Goal: Information Seeking & Learning: Learn about a topic

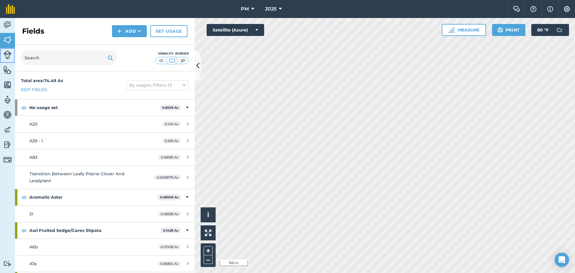
click at [9, 61] on link "Livestock" at bounding box center [7, 55] width 15 height 15
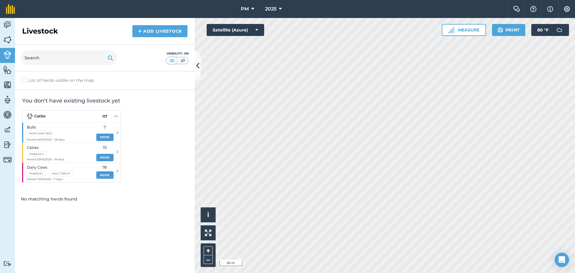
click at [189, 89] on div "Activity Fields Livestock Features Maps Team Vehicles Data Reporting Billing Tu…" at bounding box center [287, 145] width 575 height 255
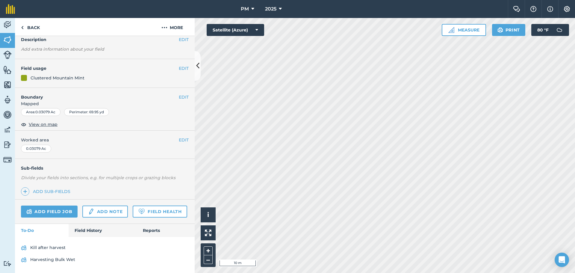
scroll to position [43, 0]
click at [46, 260] on link "Harvesting Bulk Wet" at bounding box center [105, 260] width 168 height 10
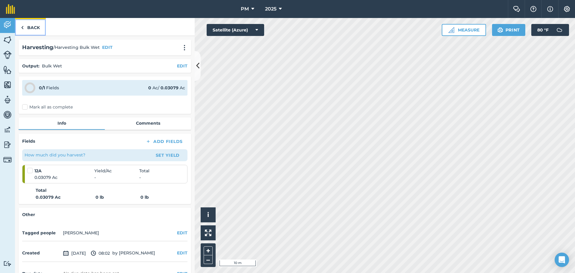
click at [31, 30] on link "Back" at bounding box center [30, 27] width 31 height 18
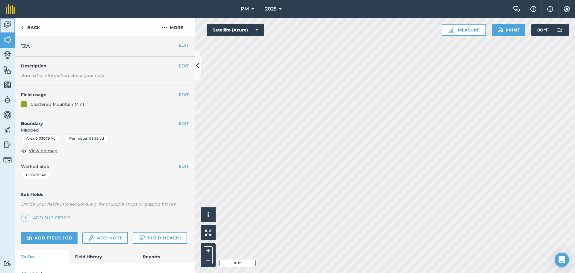
click at [7, 26] on img at bounding box center [7, 24] width 8 height 9
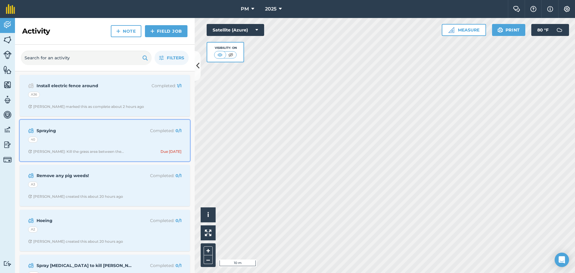
click at [88, 138] on div "40" at bounding box center [104, 140] width 153 height 8
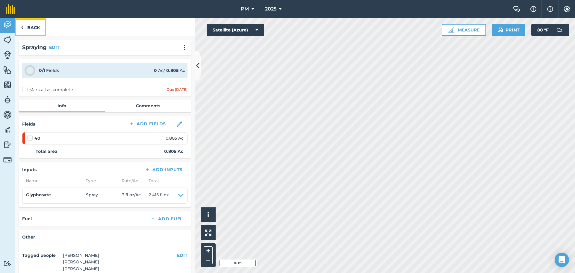
click at [31, 30] on link "Back" at bounding box center [30, 27] width 31 height 18
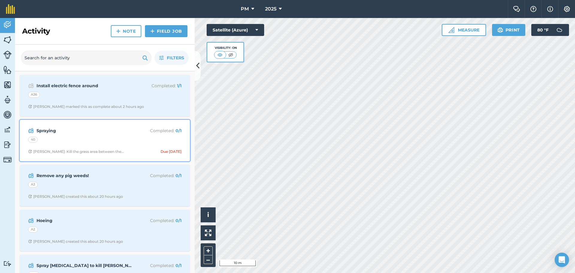
click at [80, 150] on div "[PERSON_NAME]: Kill the grass area between the..." at bounding box center [76, 151] width 96 height 5
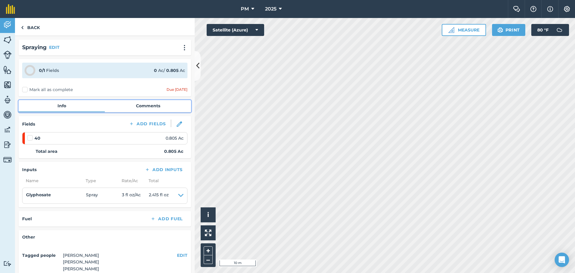
click at [126, 109] on link "Comments" at bounding box center [148, 105] width 86 height 11
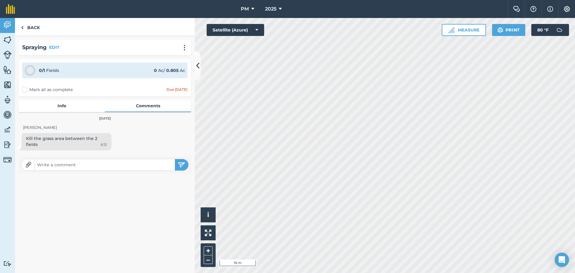
click at [154, 72] on strong "0" at bounding box center [155, 70] width 3 height 5
click at [60, 73] on div "0 / 1 Fields 0 Ac / 0.805 Ac" at bounding box center [104, 71] width 165 height 16
click at [29, 31] on link "Back" at bounding box center [30, 27] width 31 height 18
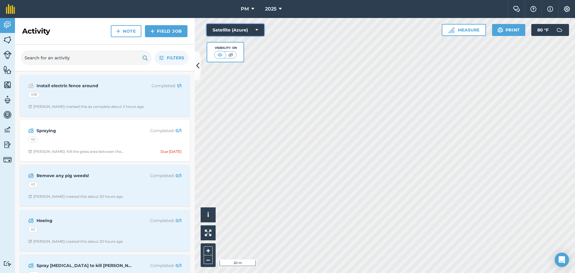
click at [243, 32] on button "Satellite (Azure)" at bounding box center [235, 30] width 57 height 12
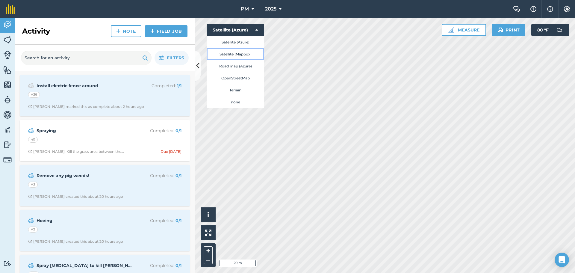
click at [254, 54] on button "Satellite (Mapbox)" at bounding box center [235, 54] width 57 height 12
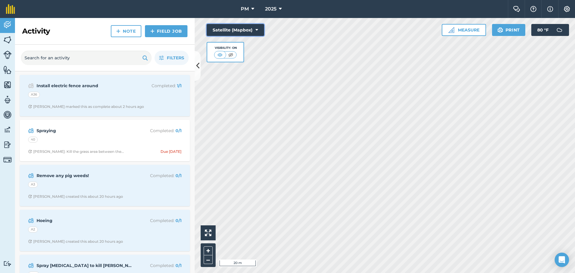
click at [241, 26] on button "Satellite (Mapbox)" at bounding box center [235, 30] width 57 height 12
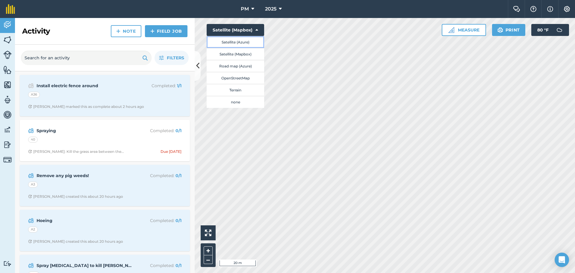
click at [240, 44] on button "Satellite (Azure)" at bounding box center [235, 42] width 57 height 12
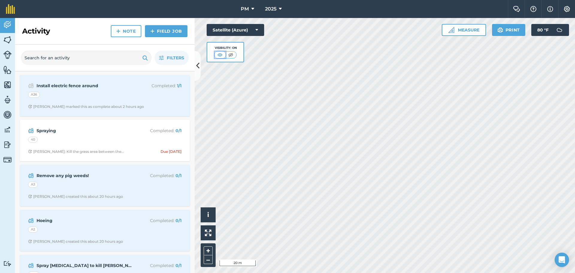
click at [224, 54] on button at bounding box center [220, 54] width 11 height 7
click at [231, 56] on img at bounding box center [230, 55] width 7 height 6
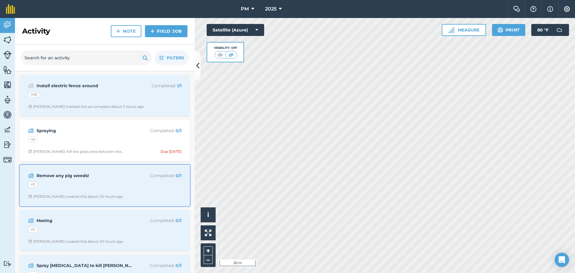
click at [80, 181] on div "A3" at bounding box center [104, 185] width 153 height 8
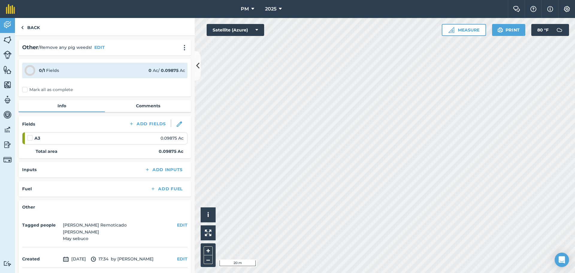
click at [41, 139] on div "A3 0.09875 Ac" at bounding box center [105, 138] width 156 height 7
click at [160, 137] on span "0.09875 Ac" at bounding box center [171, 138] width 23 height 7
click at [131, 107] on link "Comments" at bounding box center [148, 105] width 86 height 11
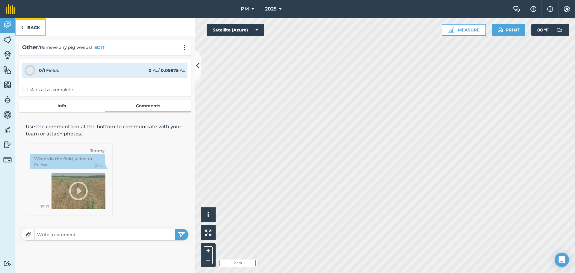
click at [27, 32] on link "Back" at bounding box center [30, 27] width 31 height 18
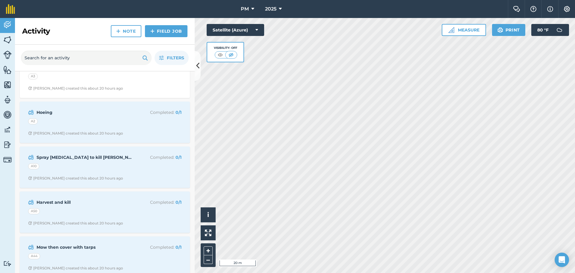
scroll to position [120, 0]
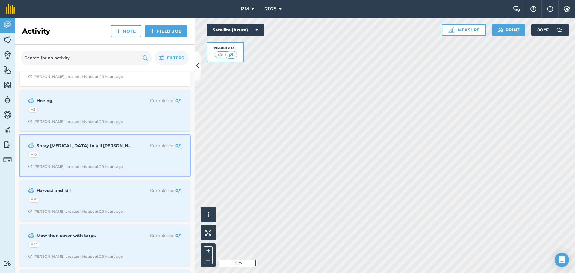
click at [90, 157] on div "A10" at bounding box center [104, 155] width 153 height 8
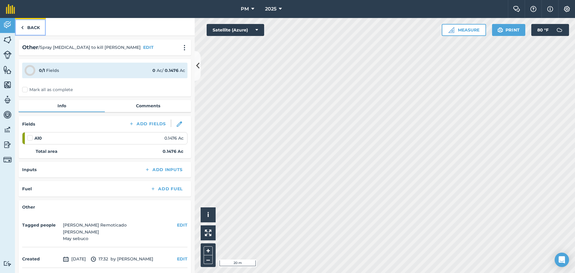
click at [34, 25] on link "Back" at bounding box center [30, 27] width 31 height 18
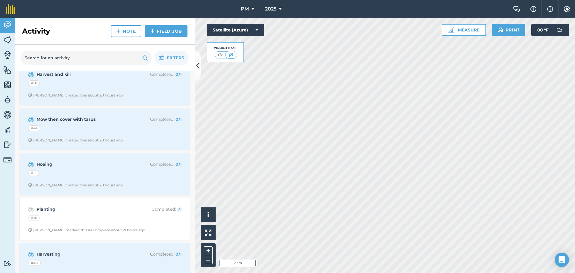
scroll to position [239, 0]
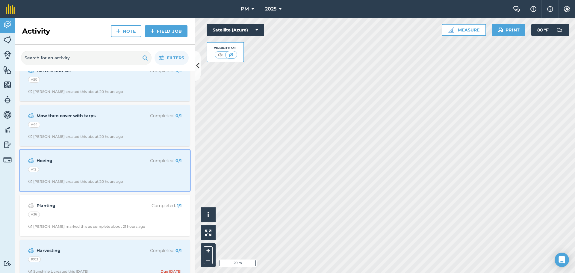
click at [35, 169] on div "A12" at bounding box center [33, 169] width 11 height 6
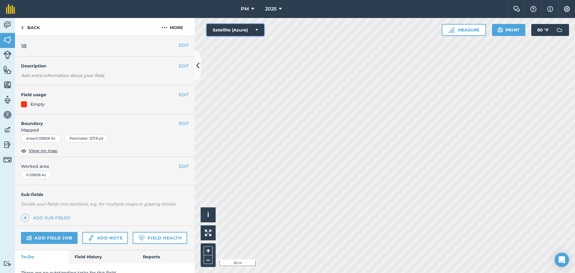
click at [242, 31] on button "Satellite (Azure)" at bounding box center [235, 30] width 57 height 12
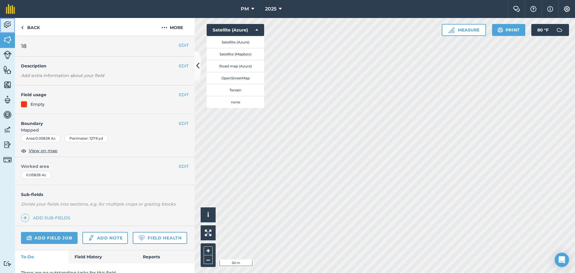
click at [10, 27] on img at bounding box center [7, 24] width 8 height 9
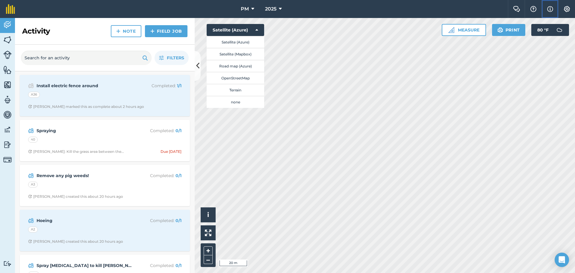
click at [549, 10] on img at bounding box center [550, 8] width 6 height 7
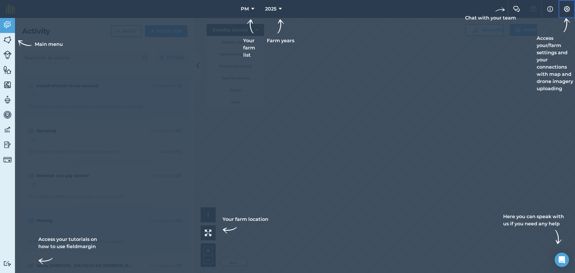
click at [569, 10] on img at bounding box center [566, 9] width 7 height 6
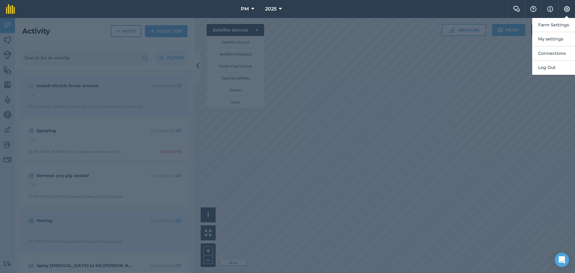
click at [411, 85] on div at bounding box center [287, 145] width 575 height 255
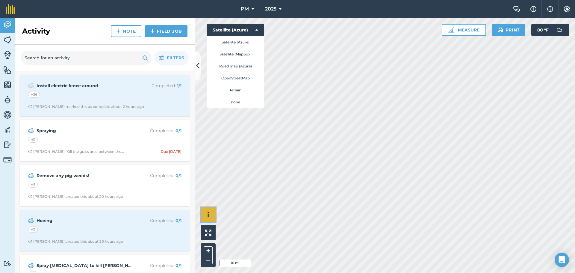
click at [204, 217] on button "i" at bounding box center [208, 214] width 15 height 15
click at [207, 238] on button at bounding box center [208, 232] width 15 height 15
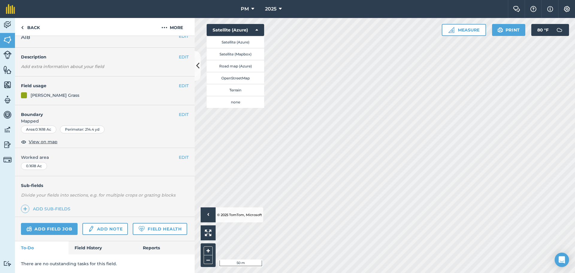
scroll to position [26, 0]
click at [100, 244] on link "Field History" at bounding box center [103, 247] width 68 height 13
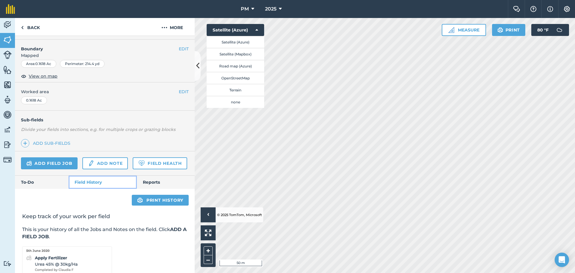
scroll to position [130, 0]
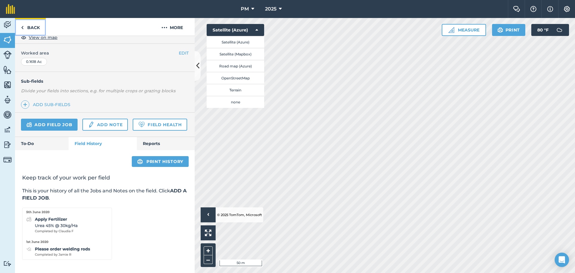
click at [30, 26] on link "Back" at bounding box center [30, 27] width 31 height 18
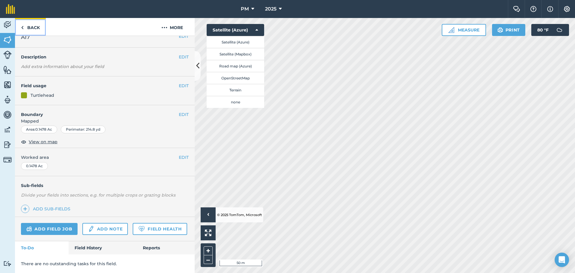
click at [30, 27] on link "Back" at bounding box center [30, 27] width 31 height 18
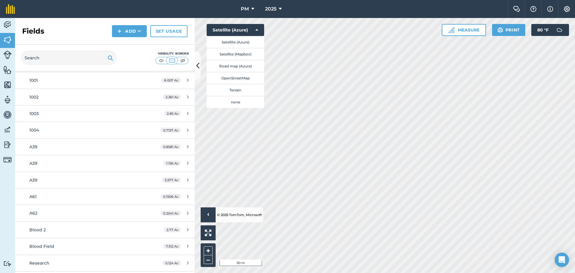
scroll to position [2634, 0]
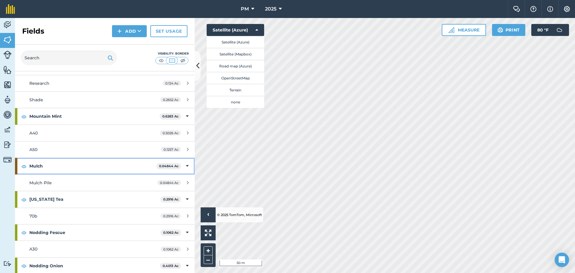
click at [43, 166] on strong "Mulch" at bounding box center [92, 166] width 127 height 16
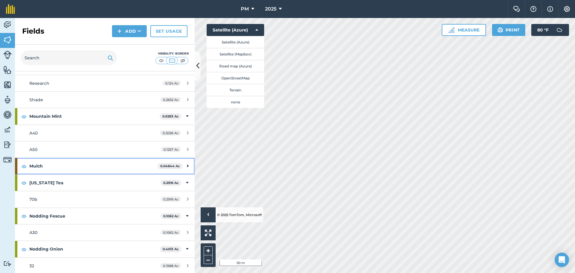
click at [181, 166] on div "Mulch 0.04844 Ac" at bounding box center [105, 166] width 180 height 16
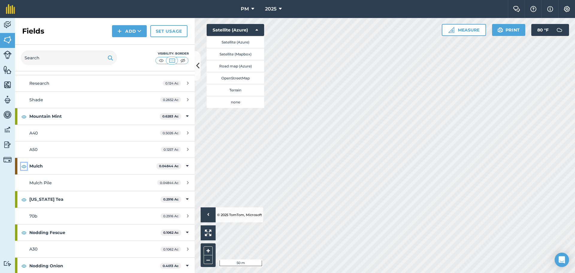
click at [24, 166] on img at bounding box center [23, 166] width 5 height 7
click at [213, 96] on div "Hello › © 2025 TomTom, Microsoft 50 m + – Satellite (Azure) Satellite (Azure) S…" at bounding box center [385, 145] width 380 height 255
click at [6, 31] on link "Activity" at bounding box center [7, 25] width 15 height 15
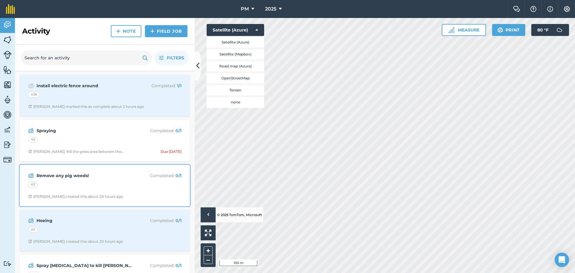
click at [36, 186] on div "A3" at bounding box center [33, 184] width 10 height 6
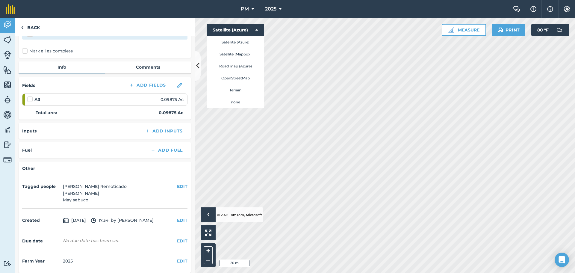
scroll to position [42, 0]
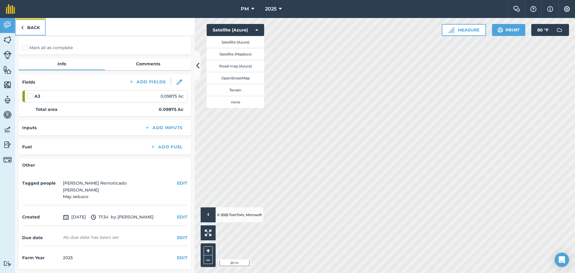
click at [23, 30] on img at bounding box center [22, 27] width 3 height 7
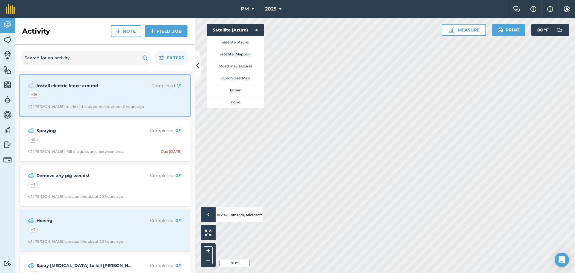
click at [84, 101] on div "Install electric fence around Completed : 1 / 1 A36 [PERSON_NAME] marked this a…" at bounding box center [104, 95] width 163 height 34
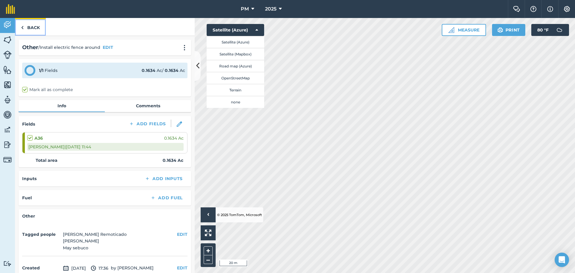
click at [26, 28] on link "Back" at bounding box center [30, 27] width 31 height 18
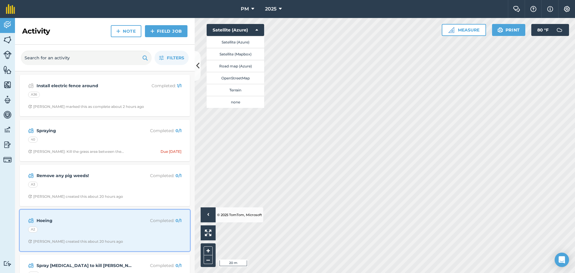
click at [64, 219] on strong "Hoeing" at bounding box center [84, 220] width 95 height 7
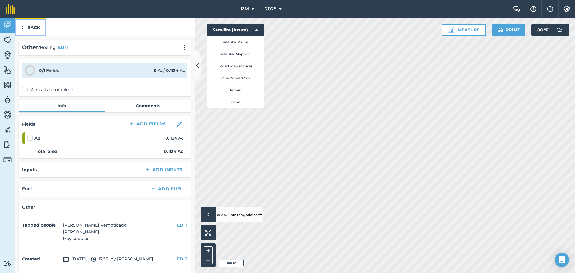
click at [31, 29] on link "Back" at bounding box center [30, 27] width 31 height 18
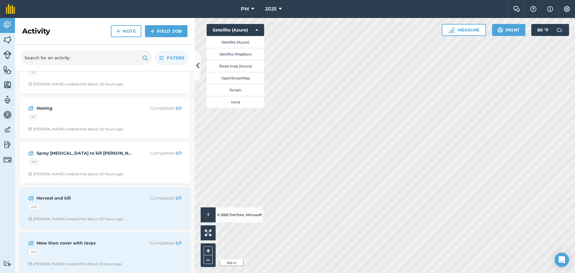
scroll to position [120, 0]
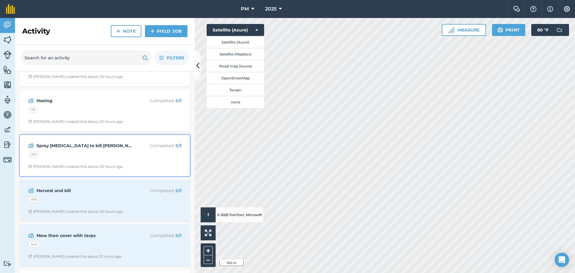
click at [101, 158] on div "A10" at bounding box center [104, 155] width 153 height 8
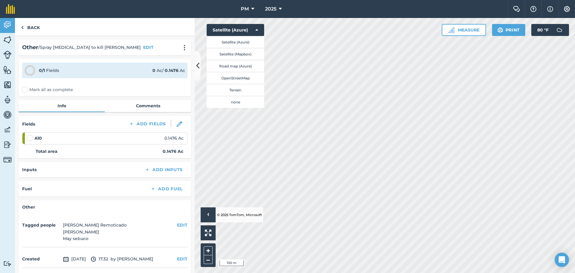
scroll to position [42, 0]
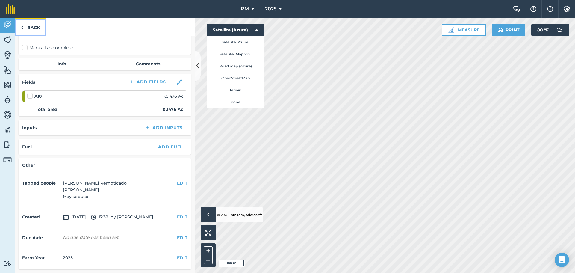
click at [32, 27] on link "Back" at bounding box center [30, 27] width 31 height 18
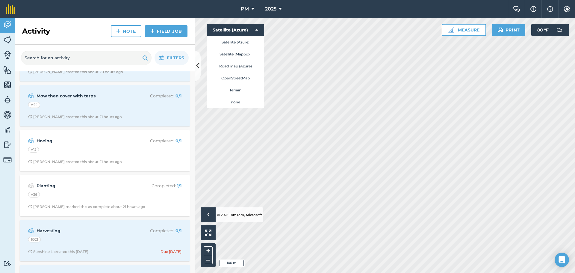
scroll to position [299, 0]
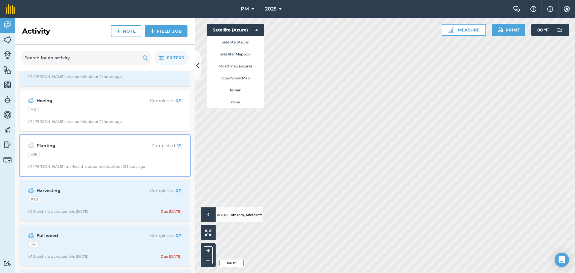
click at [121, 159] on div "A36" at bounding box center [104, 155] width 153 height 8
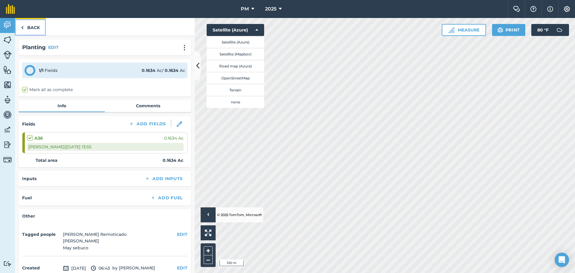
click at [28, 25] on link "Back" at bounding box center [30, 27] width 31 height 18
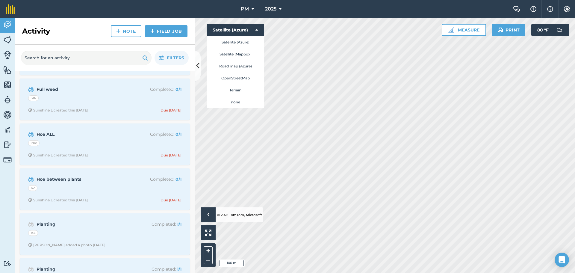
scroll to position [449, 0]
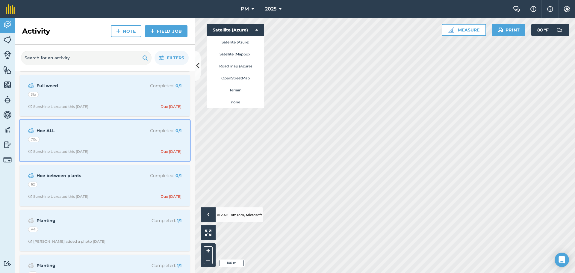
click at [121, 142] on div "70c" at bounding box center [104, 140] width 153 height 8
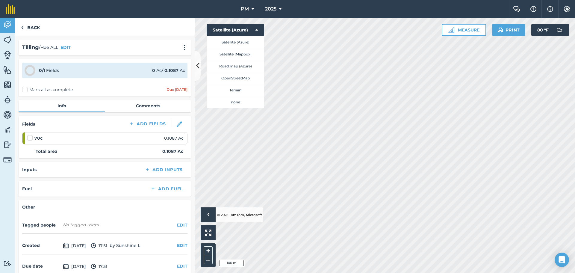
scroll to position [29, 0]
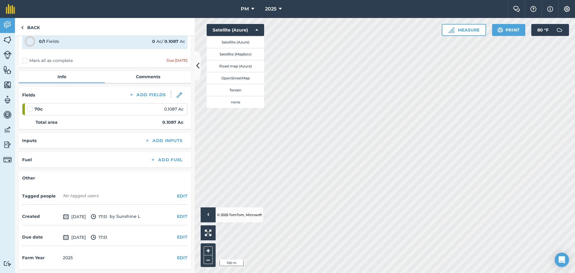
click at [39, 109] on strong "70c" at bounding box center [38, 109] width 8 height 7
click at [32, 28] on link "Back" at bounding box center [30, 27] width 31 height 18
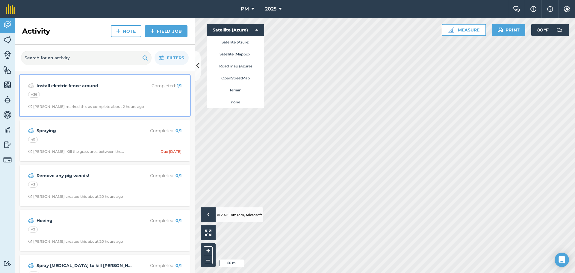
click at [79, 97] on div "A36" at bounding box center [104, 96] width 153 height 8
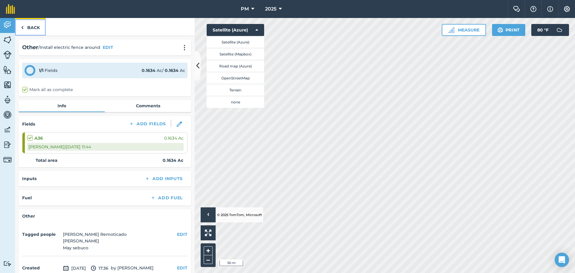
click at [27, 26] on link "Back" at bounding box center [30, 27] width 31 height 18
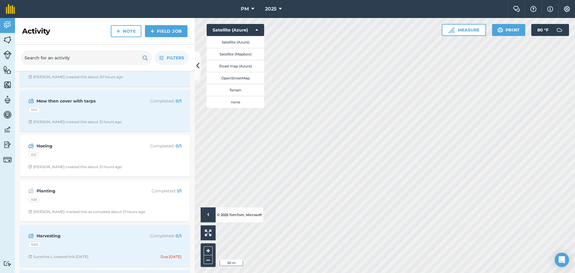
scroll to position [329, 0]
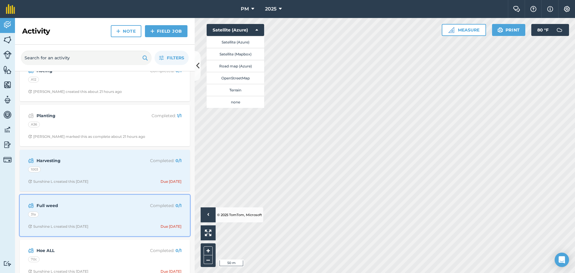
click at [105, 216] on div "31a" at bounding box center [104, 215] width 153 height 8
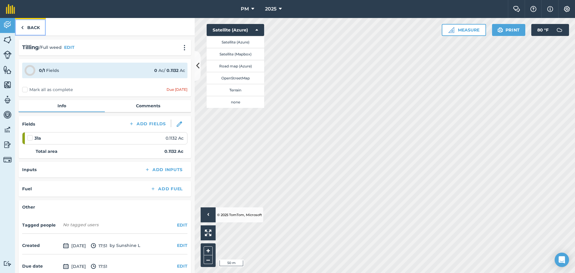
click at [27, 27] on link "Back" at bounding box center [30, 27] width 31 height 18
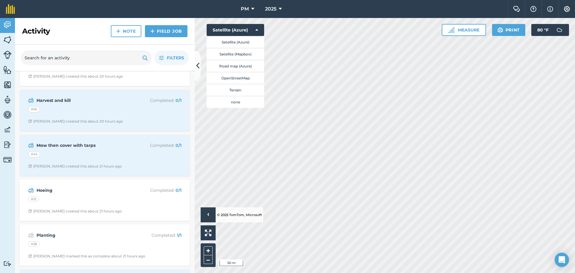
scroll to position [210, 0]
click at [101, 114] on div "A50" at bounding box center [104, 111] width 153 height 8
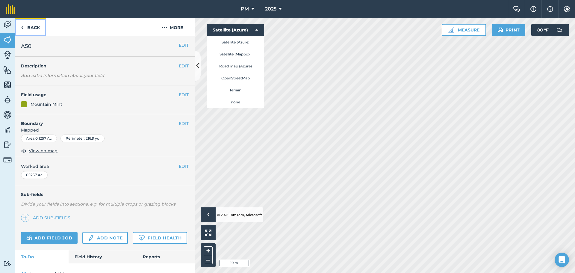
click at [34, 30] on link "Back" at bounding box center [30, 27] width 31 height 18
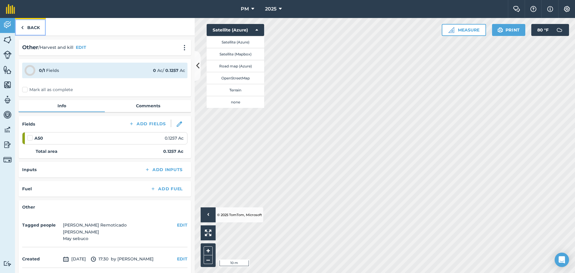
click at [29, 28] on link "Back" at bounding box center [30, 27] width 31 height 18
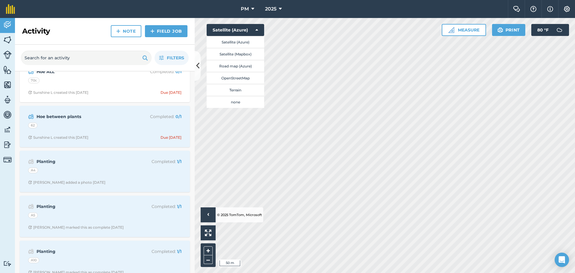
scroll to position [539, 0]
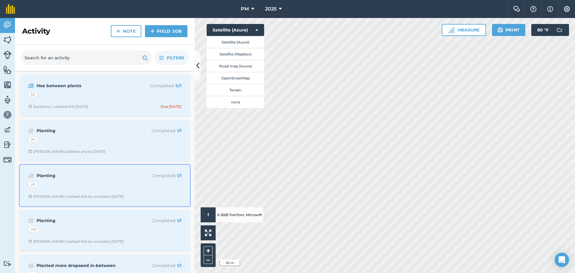
click at [63, 185] on div "A5" at bounding box center [104, 185] width 153 height 8
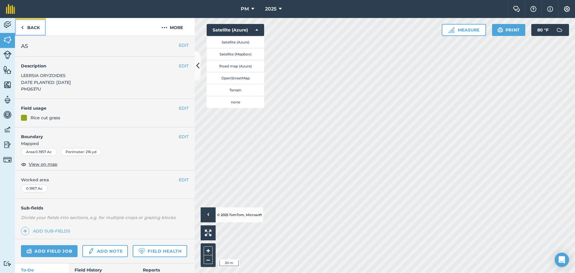
click at [28, 29] on link "Back" at bounding box center [30, 27] width 31 height 18
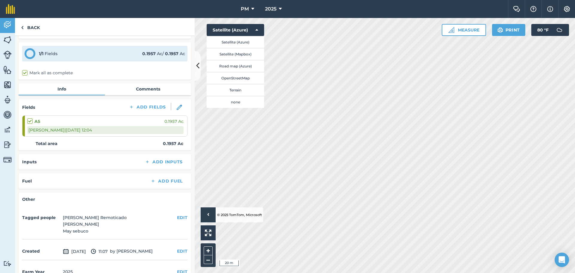
scroll to position [31, 0]
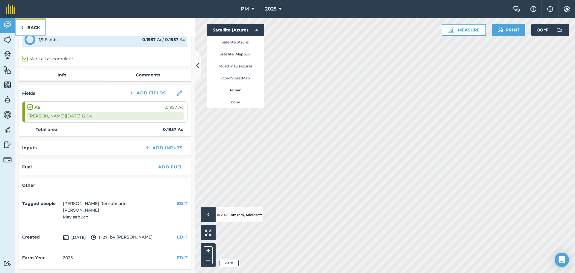
click at [28, 25] on link "Back" at bounding box center [30, 27] width 31 height 18
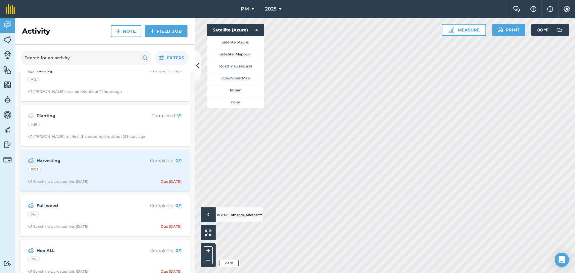
scroll to position [539, 0]
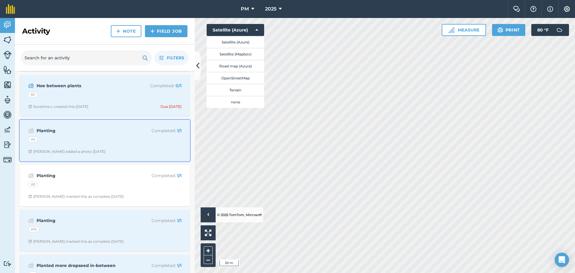
click at [79, 148] on div "Planting Completed : 1 / 1 A4 [PERSON_NAME] R added a photo [DATE]" at bounding box center [104, 140] width 163 height 34
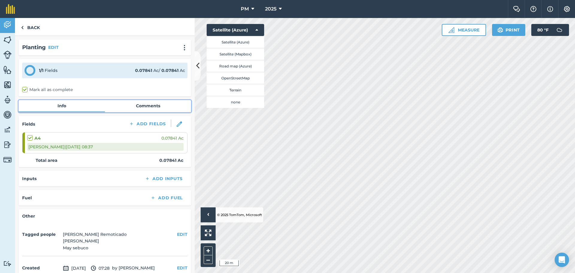
click at [132, 107] on link "Comments" at bounding box center [148, 105] width 86 height 11
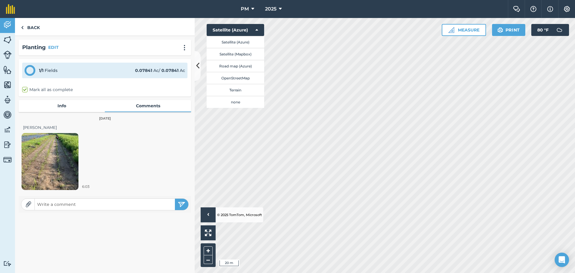
click at [54, 171] on img at bounding box center [50, 161] width 57 height 57
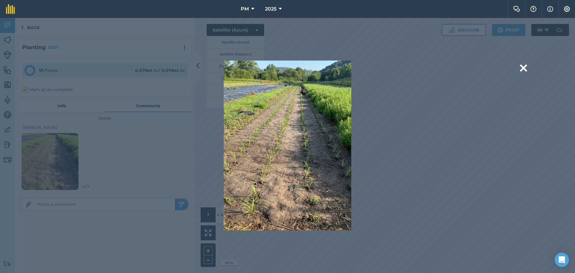
click at [241, 84] on img at bounding box center [287, 145] width 127 height 170
click at [207, 95] on div "Are you sure you would like to delete this image? [GEOGRAPHIC_DATA]" at bounding box center [287, 145] width 399 height 170
click at [523, 66] on button at bounding box center [523, 67] width 7 height 15
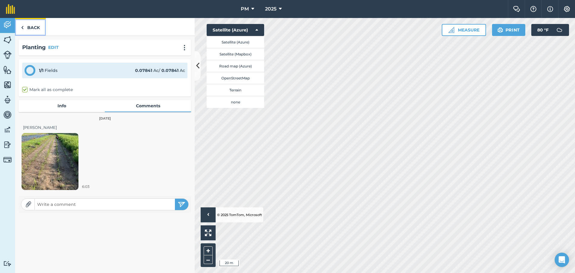
click at [24, 29] on link "Back" at bounding box center [30, 27] width 31 height 18
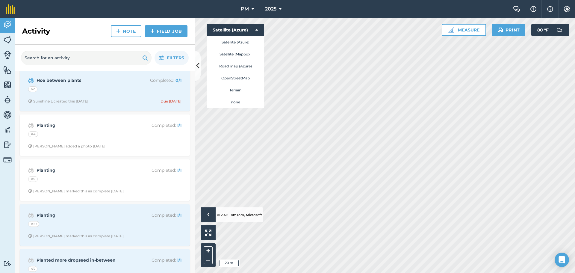
scroll to position [659, 0]
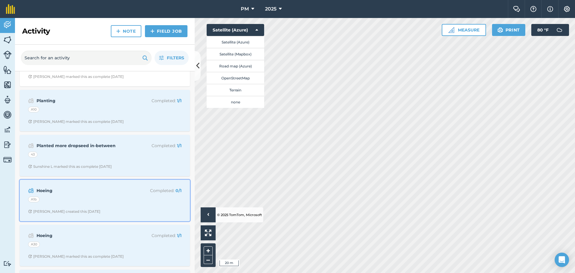
click at [86, 205] on div "Hoeing Completed : 0 / 1 A1b [PERSON_NAME] R created this [DATE]" at bounding box center [104, 200] width 163 height 34
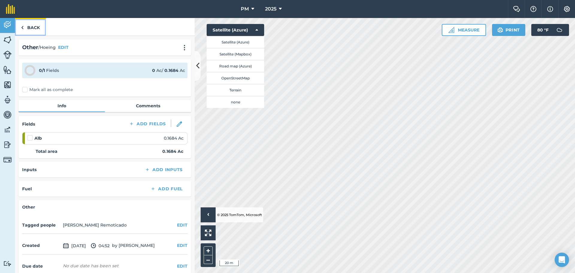
click at [30, 32] on link "Back" at bounding box center [30, 27] width 31 height 18
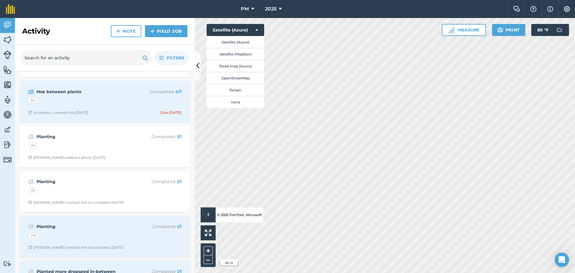
scroll to position [539, 0]
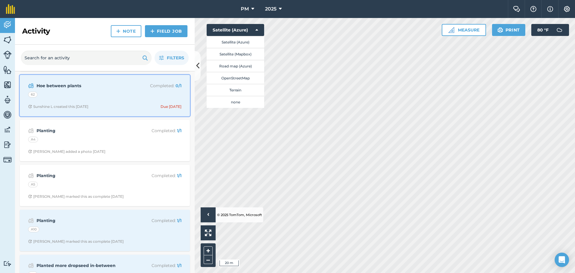
click at [108, 109] on div "Hoe between plants Completed : 0 / 1 62 Sunshine L created this [DATE] Due [DAT…" at bounding box center [104, 95] width 163 height 34
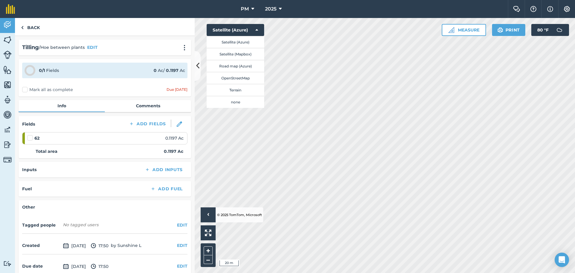
scroll to position [29, 0]
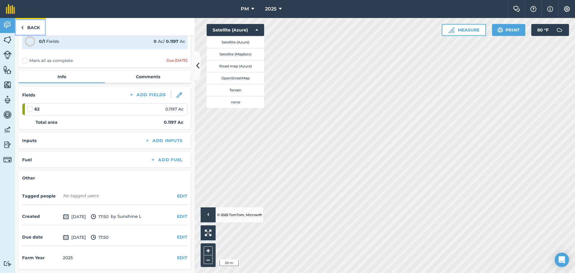
click at [33, 27] on link "Back" at bounding box center [30, 27] width 31 height 18
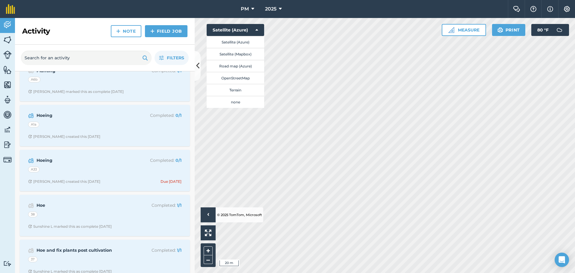
scroll to position [1078, 0]
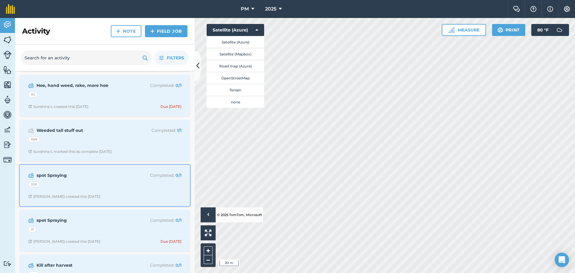
click at [80, 182] on div "20A" at bounding box center [104, 185] width 153 height 8
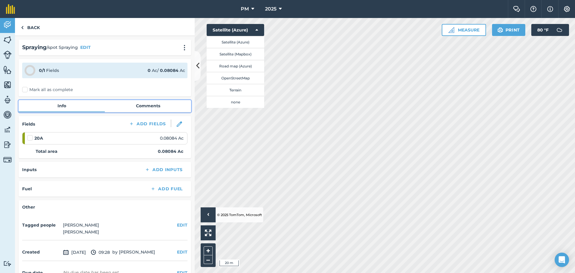
click at [134, 107] on link "Comments" at bounding box center [148, 105] width 86 height 11
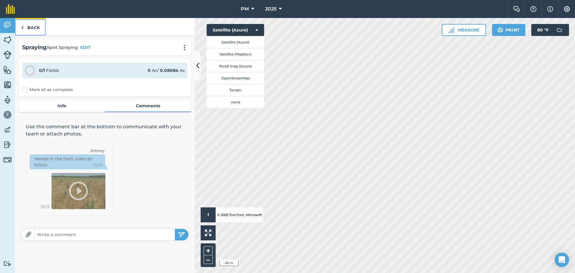
click at [29, 31] on link "Back" at bounding box center [30, 27] width 31 height 18
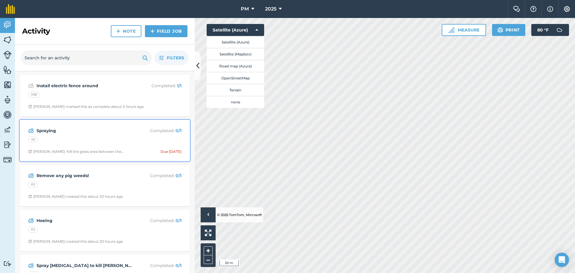
click at [58, 136] on div "40" at bounding box center [104, 140] width 153 height 8
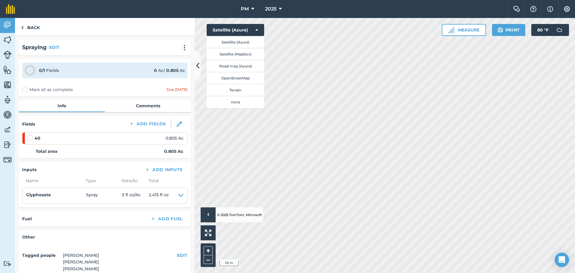
click at [31, 135] on label at bounding box center [30, 135] width 7 height 0
click at [31, 136] on input "checkbox" at bounding box center [29, 137] width 4 height 4
checkbox input "false"
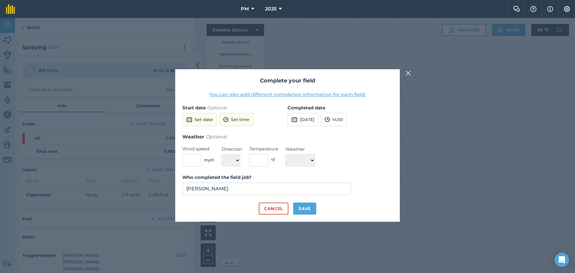
click at [409, 73] on img at bounding box center [407, 72] width 5 height 7
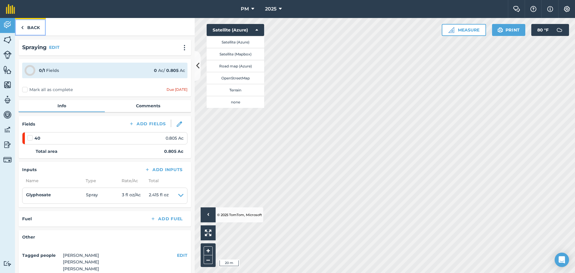
click at [22, 24] on img at bounding box center [22, 27] width 3 height 7
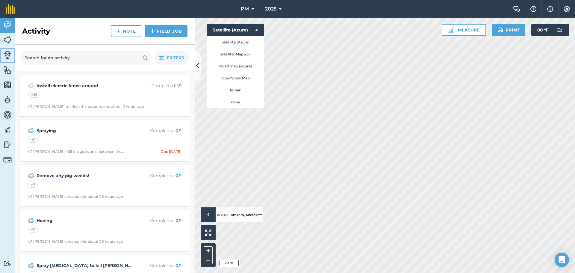
click at [13, 50] on link "Livestock" at bounding box center [7, 55] width 15 height 15
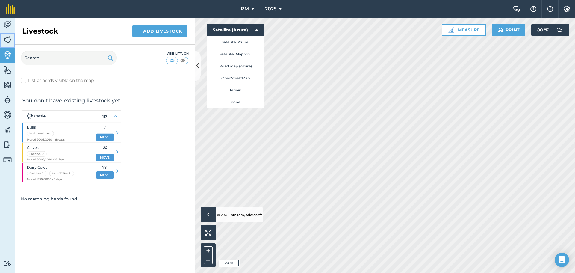
click at [8, 38] on img at bounding box center [7, 39] width 8 height 9
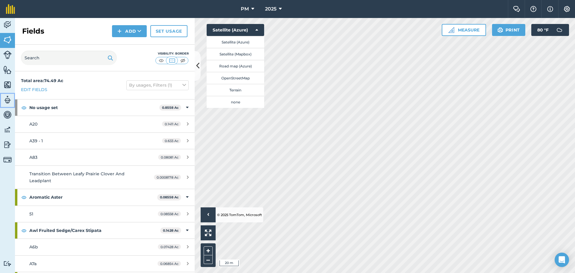
click at [10, 93] on link "Team" at bounding box center [7, 100] width 15 height 15
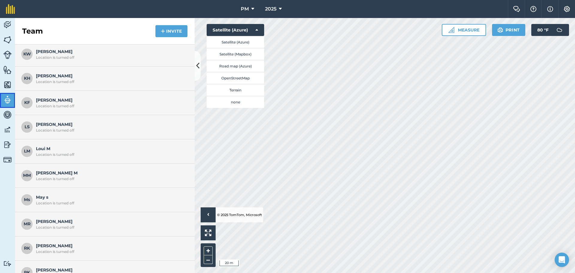
scroll to position [350, 0]
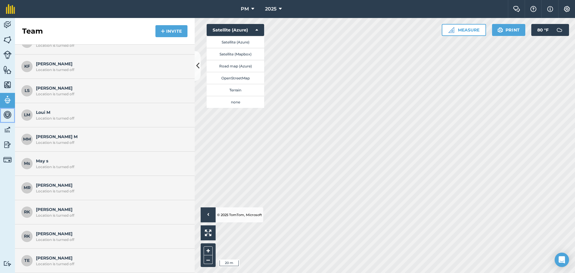
click at [6, 113] on img at bounding box center [7, 114] width 8 height 9
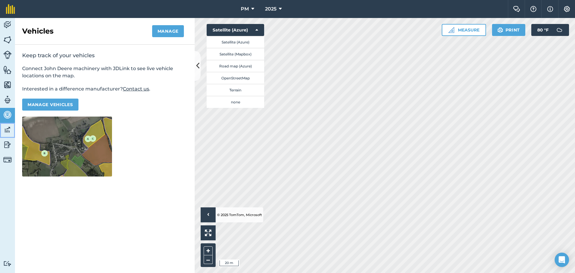
click at [4, 135] on link "Data" at bounding box center [7, 130] width 15 height 15
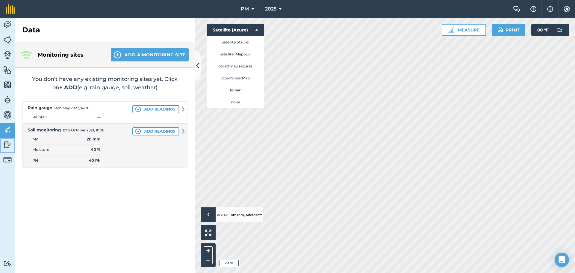
click at [11, 146] on img at bounding box center [7, 144] width 8 height 9
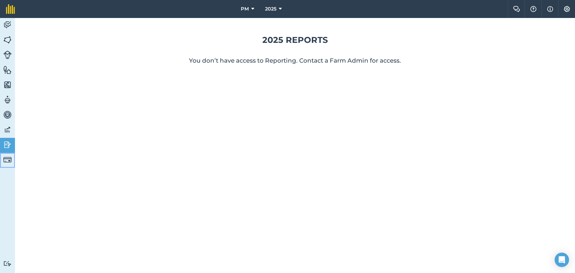
click at [6, 166] on link "Billing" at bounding box center [7, 160] width 15 height 15
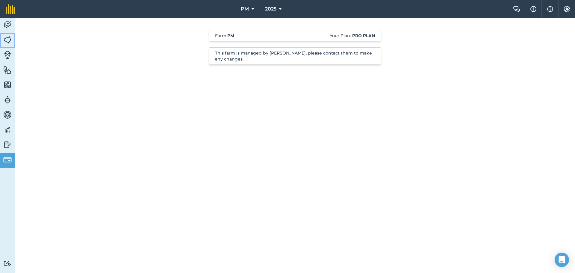
click at [10, 37] on img at bounding box center [7, 39] width 8 height 9
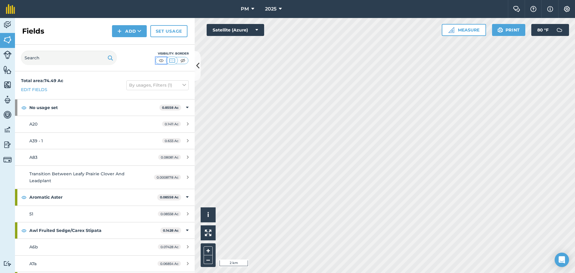
click at [161, 63] on img at bounding box center [160, 60] width 7 height 6
click at [182, 60] on img at bounding box center [182, 60] width 7 height 6
click at [170, 60] on img at bounding box center [171, 60] width 7 height 6
click at [164, 59] on img at bounding box center [160, 60] width 7 height 6
